Goal: Task Accomplishment & Management: Complete application form

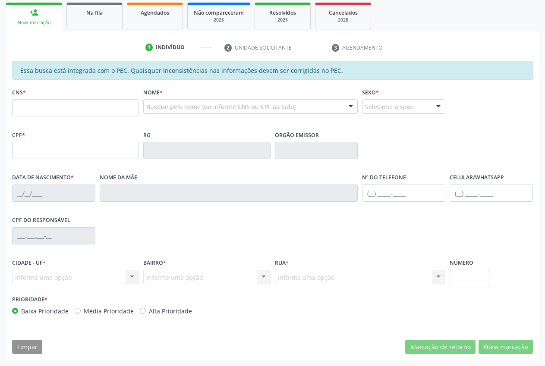
scroll to position [126, 0]
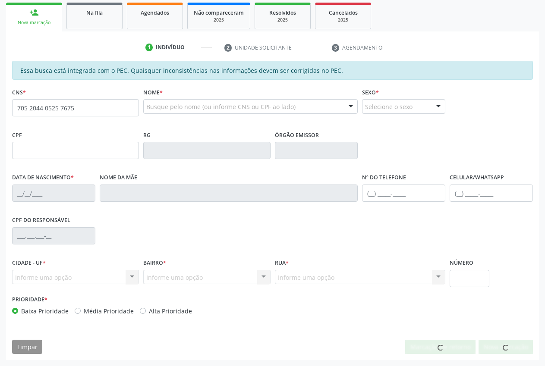
type input "705 2044 0525 7675"
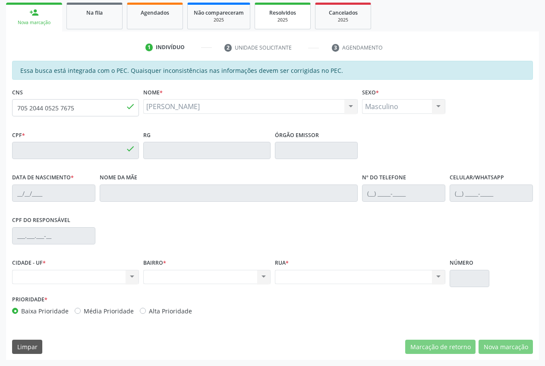
type input "657.209.704-87"
type input "[DATE]"
type input "[PERSON_NAME]"
type input "[PHONE_NUMBER]"
click at [196, 276] on div "Nenhum resultado encontrado para: " " Não há nenhuma opção para ser exibida." at bounding box center [206, 277] width 127 height 15
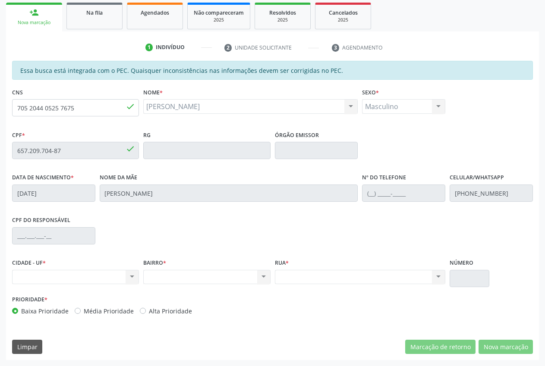
click at [322, 272] on div "Nenhum resultado encontrado para: " " Não há nenhuma opção para ser exibida." at bounding box center [360, 277] width 171 height 15
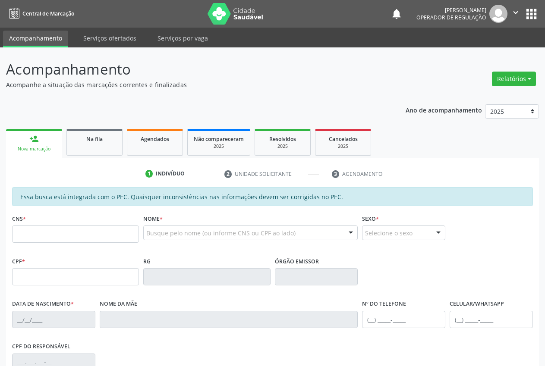
scroll to position [126, 0]
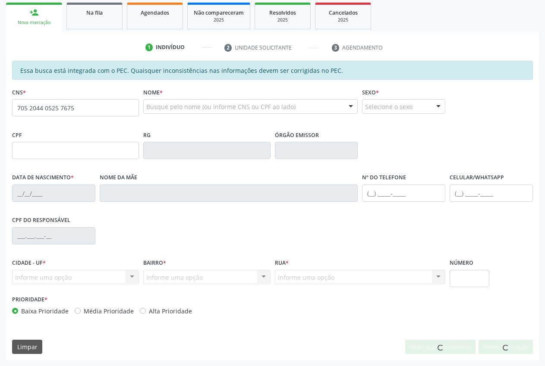
type input "705 2044 0525 7675"
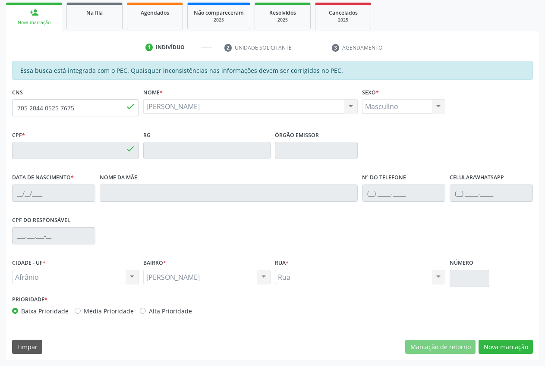
type input "657.209.704-87"
type input "[DATE]"
type input "[PERSON_NAME]"
type input "[PHONE_NUMBER]"
type input "S/N"
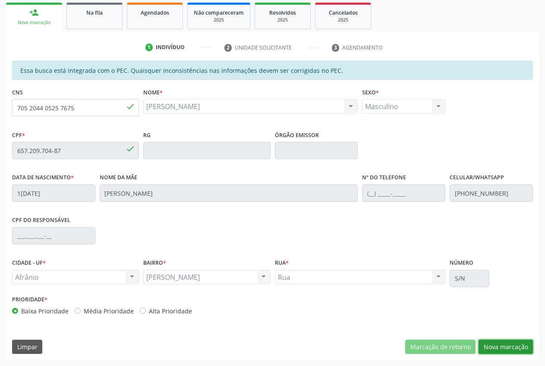
click at [495, 345] on button "Nova marcação" at bounding box center [506, 347] width 54 height 15
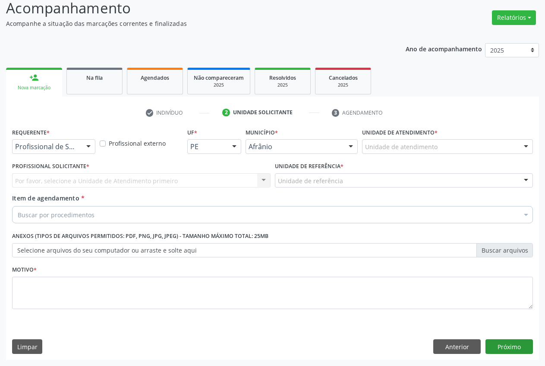
scroll to position [61, 0]
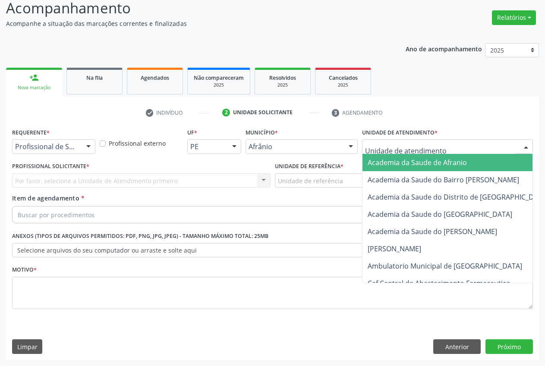
drag, startPoint x: 413, startPoint y: 150, endPoint x: 414, endPoint y: 158, distance: 8.3
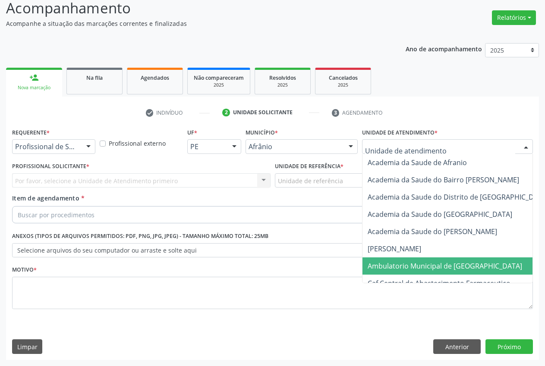
click at [408, 263] on span "Ambulatorio Municipal de [GEOGRAPHIC_DATA]" at bounding box center [445, 266] width 155 height 9
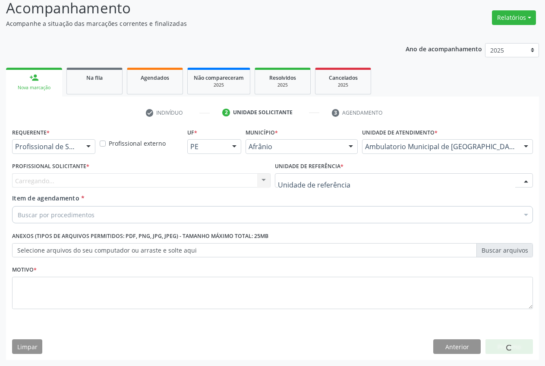
click at [355, 178] on div at bounding box center [404, 181] width 259 height 15
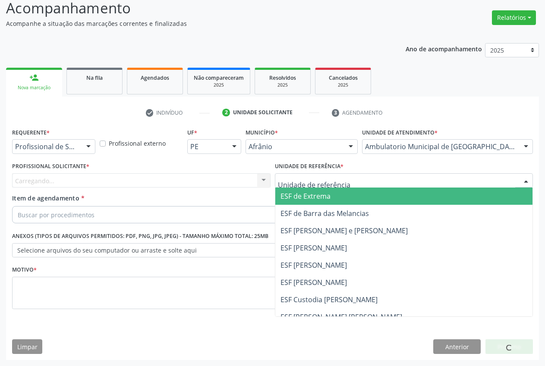
click at [345, 197] on span "ESF de Extrema" at bounding box center [404, 196] width 258 height 17
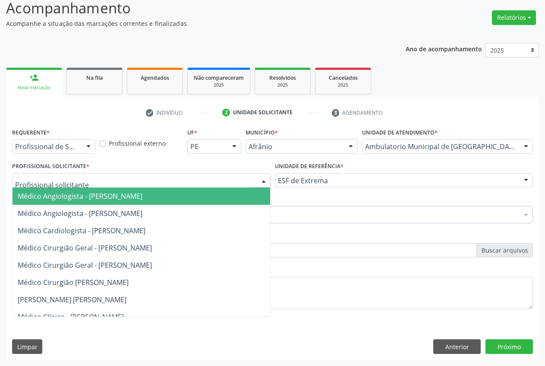
click at [256, 183] on div at bounding box center [141, 181] width 259 height 15
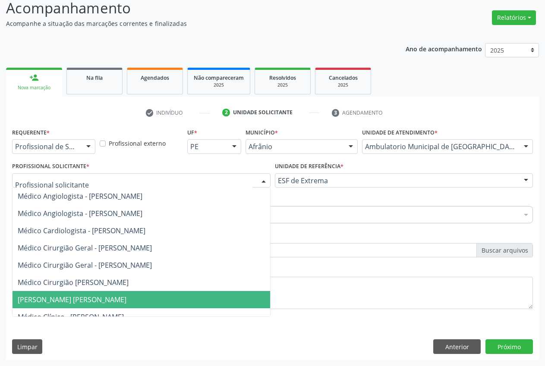
click at [126, 300] on span "Médico Clínico - Alysson Rodrigo Ferreira Cavalcanti" at bounding box center [72, 299] width 109 height 9
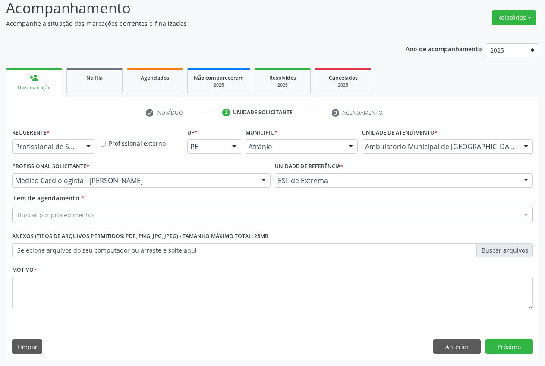
click at [131, 211] on div "Buscar por procedimentos" at bounding box center [272, 214] width 521 height 17
click at [18, 214] on input "Item de agendamento *" at bounding box center [18, 214] width 0 height 17
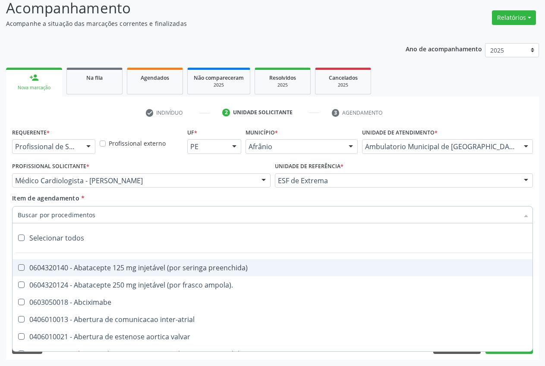
type input "."
click at [109, 209] on input "Item de agendamento *" at bounding box center [268, 214] width 501 height 17
type input "y"
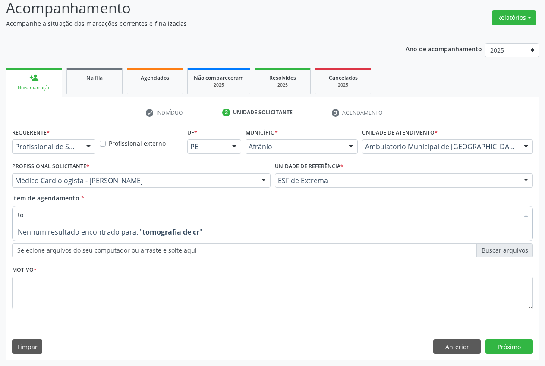
type input "t"
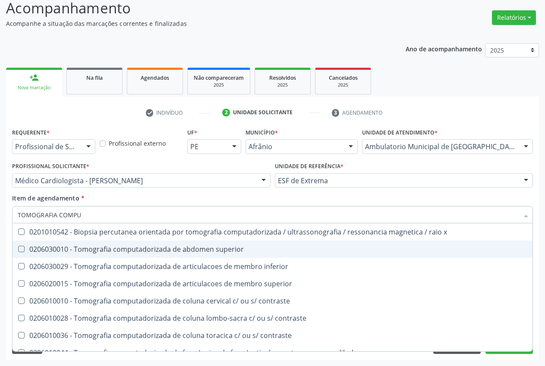
click at [98, 211] on input "TOMOGRAFIA COMPU" at bounding box center [268, 214] width 501 height 17
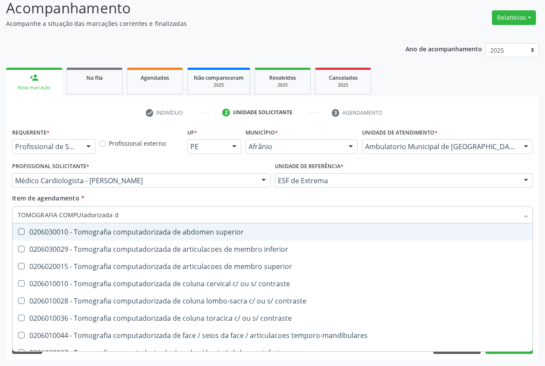
type input "TOMOGRAFIA COMPUtadorizada do"
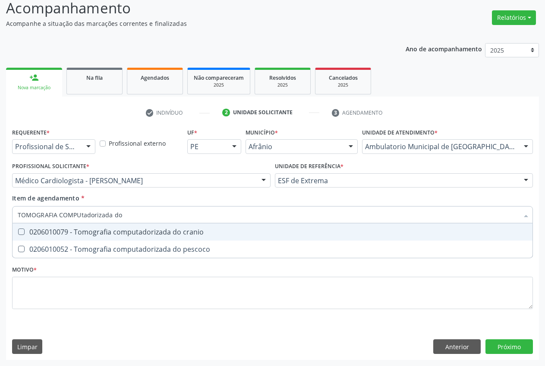
click at [189, 233] on div "0206010079 - Tomografia computadorizada do cranio" at bounding box center [273, 232] width 510 height 7
checkbox cranio "true"
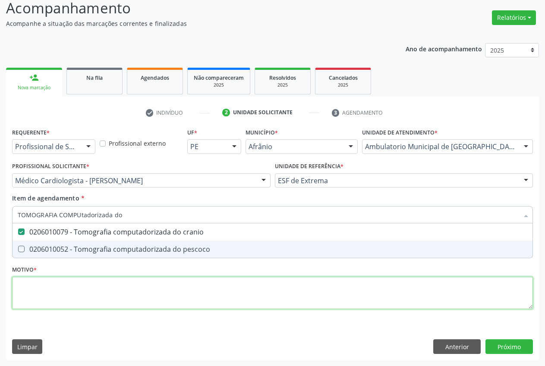
click at [154, 293] on div "Requerente * Profissional de Saúde Profissional de Saúde Paciente Nenhum result…" at bounding box center [272, 224] width 521 height 196
type textarea "."
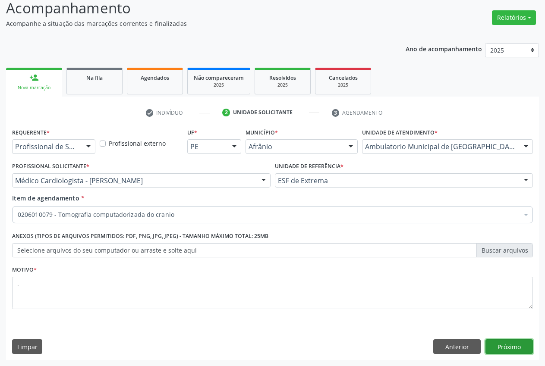
click at [520, 342] on button "Próximo" at bounding box center [509, 347] width 47 height 15
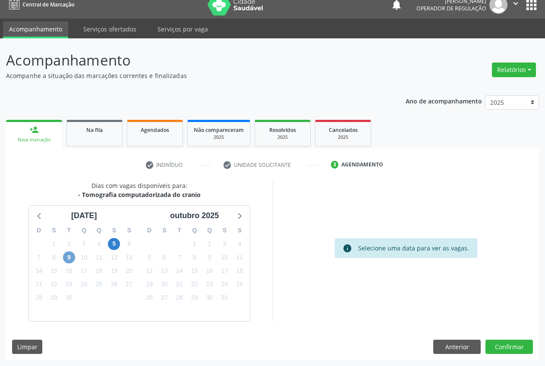
click at [73, 261] on span "9" at bounding box center [69, 258] width 12 height 12
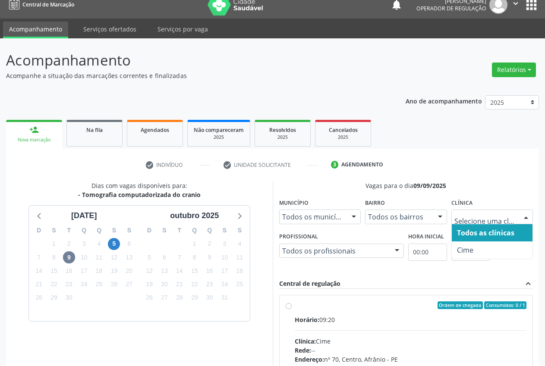
click at [529, 215] on div at bounding box center [526, 217] width 13 height 15
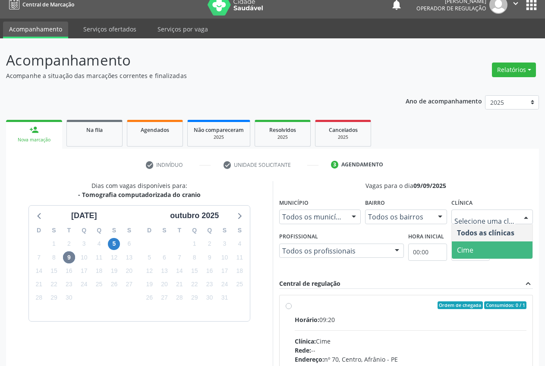
click at [511, 245] on span "Cime" at bounding box center [492, 250] width 81 height 17
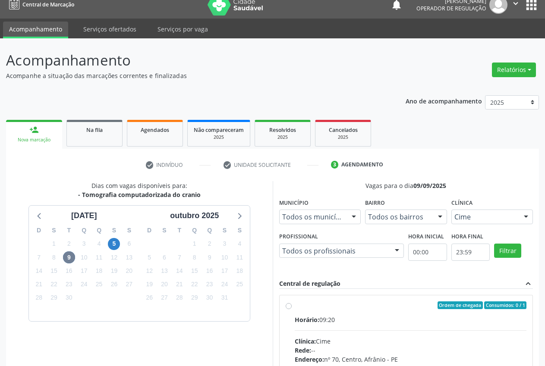
click at [290, 310] on div "Ordem de chegada Consumidos: 0 / 1 Horário: 09:20 Clínica: Cime Rede: -- Endere…" at bounding box center [406, 368] width 241 height 133
radio input "true"
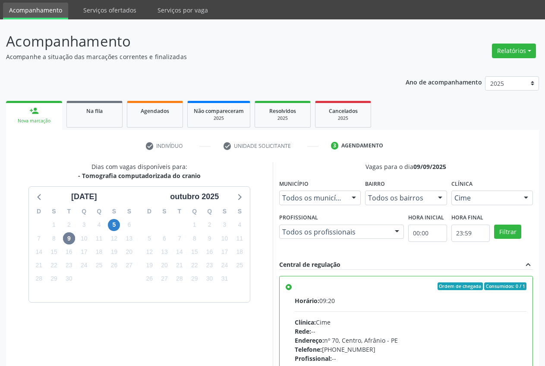
scroll to position [149, 0]
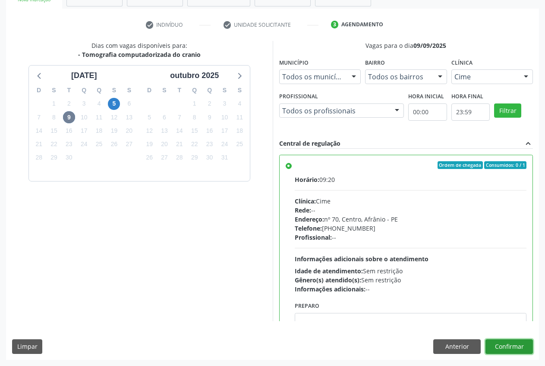
click at [505, 343] on button "Confirmar" at bounding box center [509, 347] width 47 height 15
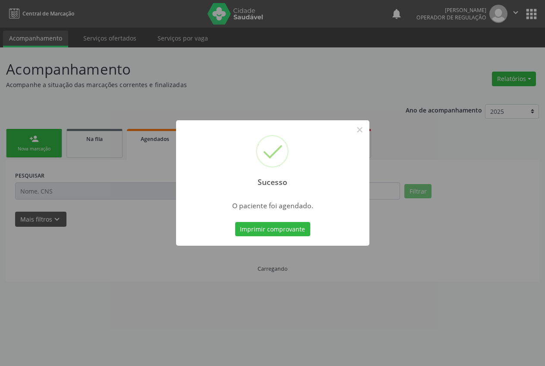
scroll to position [0, 0]
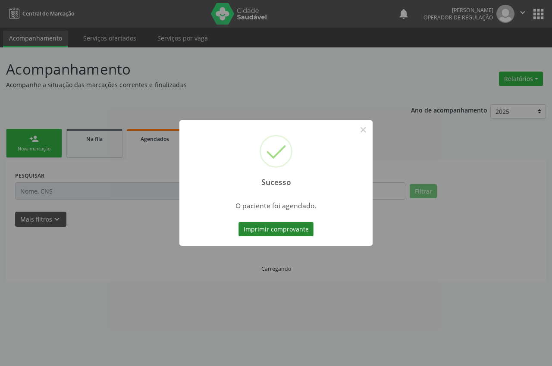
click at [297, 233] on button "Imprimir comprovante" at bounding box center [276, 229] width 75 height 15
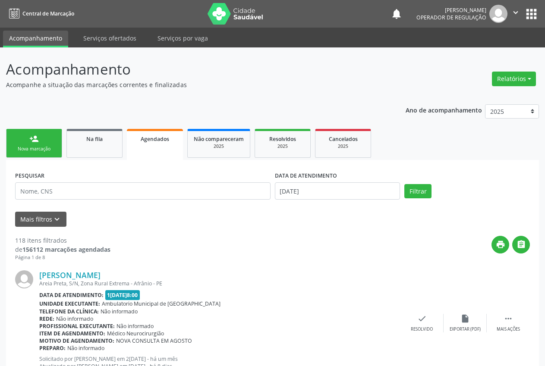
click at [41, 148] on div "Nova marcação" at bounding box center [34, 149] width 43 height 6
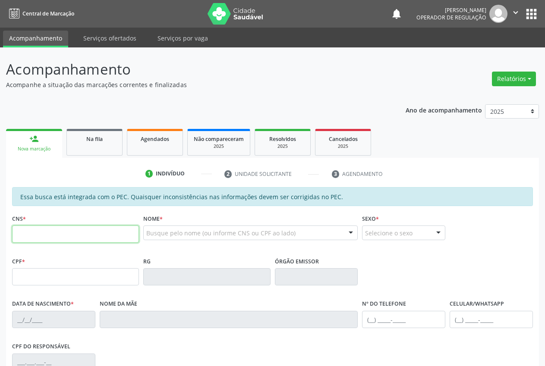
click at [60, 230] on input "text" at bounding box center [75, 234] width 127 height 17
type input "709 0078 0455 1612"
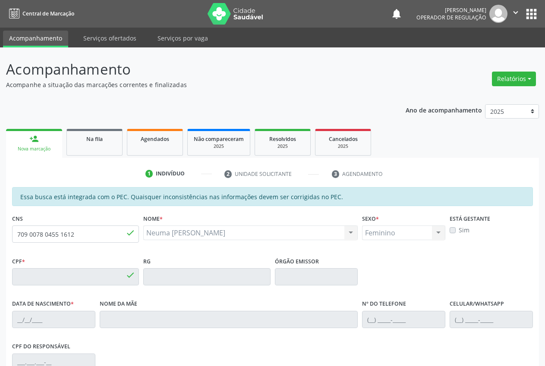
type input "138.974.874-03"
type input "17/08/2011"
type input "Nilza Maria de Brito Cruz"
type input "(87) 98803-0476"
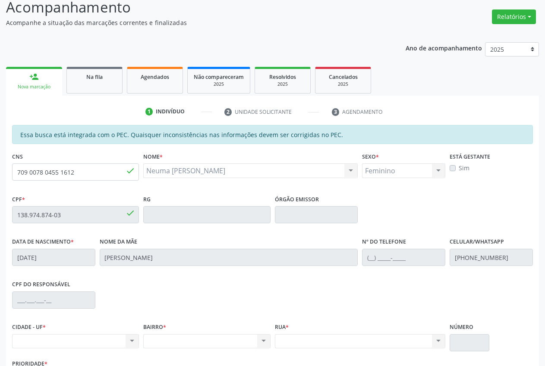
scroll to position [126, 0]
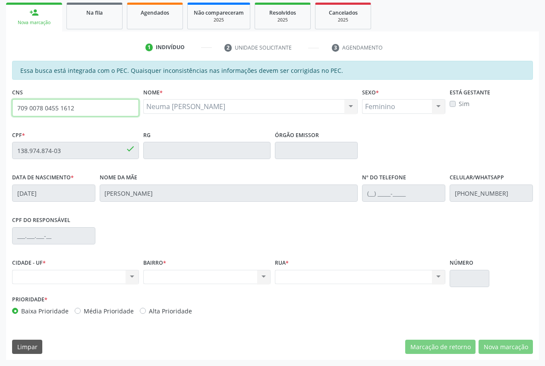
drag, startPoint x: 83, startPoint y: 106, endPoint x: 6, endPoint y: 108, distance: 76.4
click at [6, 108] on div "Essa busca está integrada com o PEC. Quaisquer inconsistências nas informações …" at bounding box center [272, 211] width 533 height 300
